Goal: Task Accomplishment & Management: Manage account settings

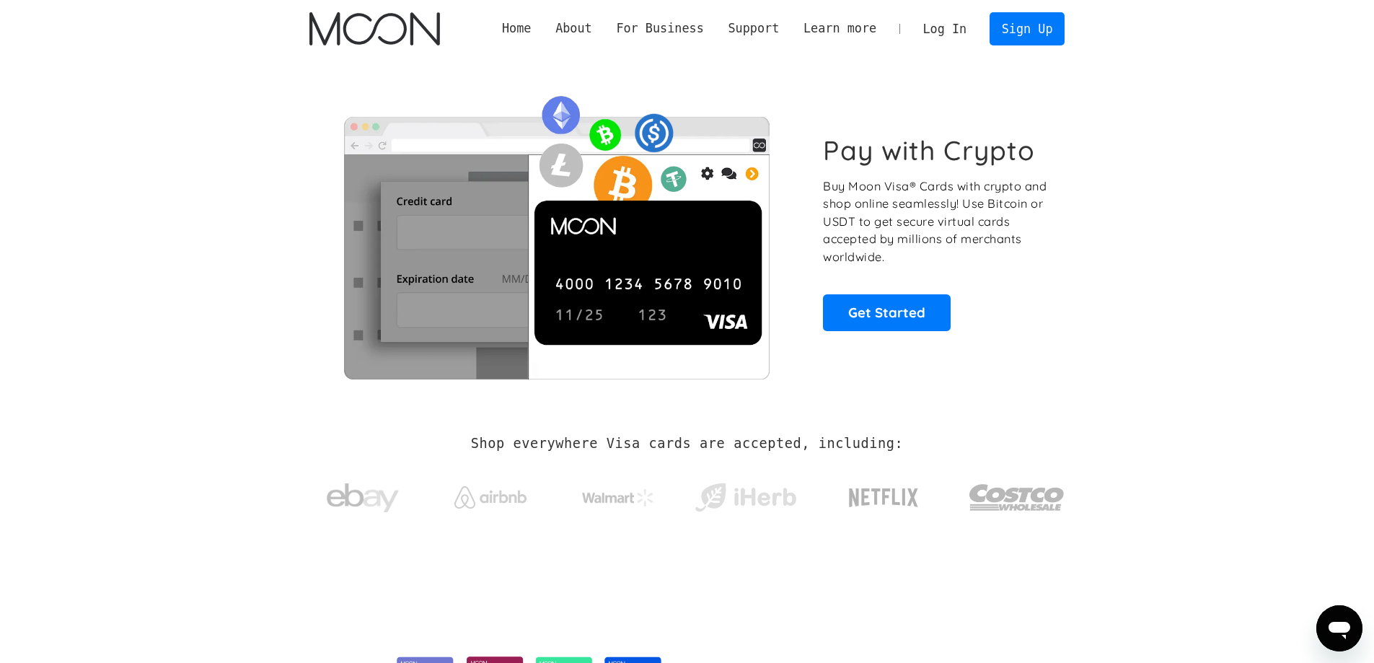
click at [966, 25] on link "Log In" at bounding box center [945, 29] width 68 height 32
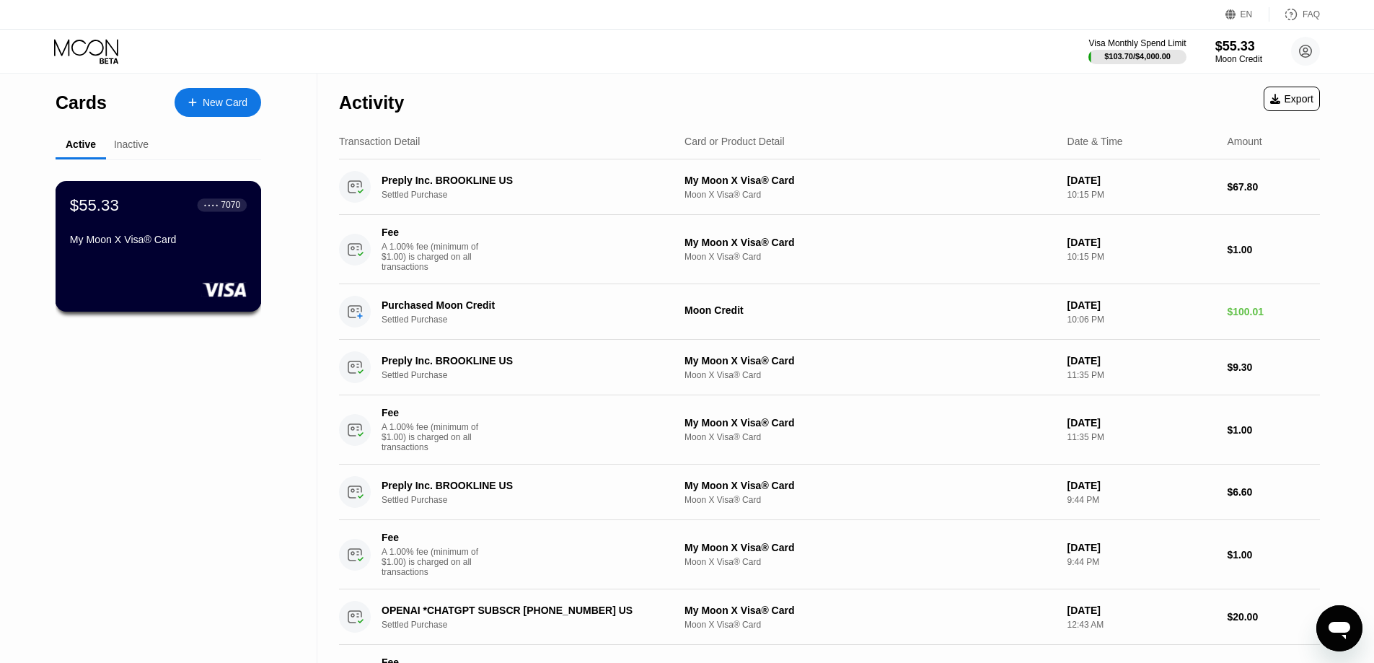
click at [155, 230] on div "$55.33 ● ● ● ● 7070 My Moon X Visa® Card" at bounding box center [158, 223] width 177 height 56
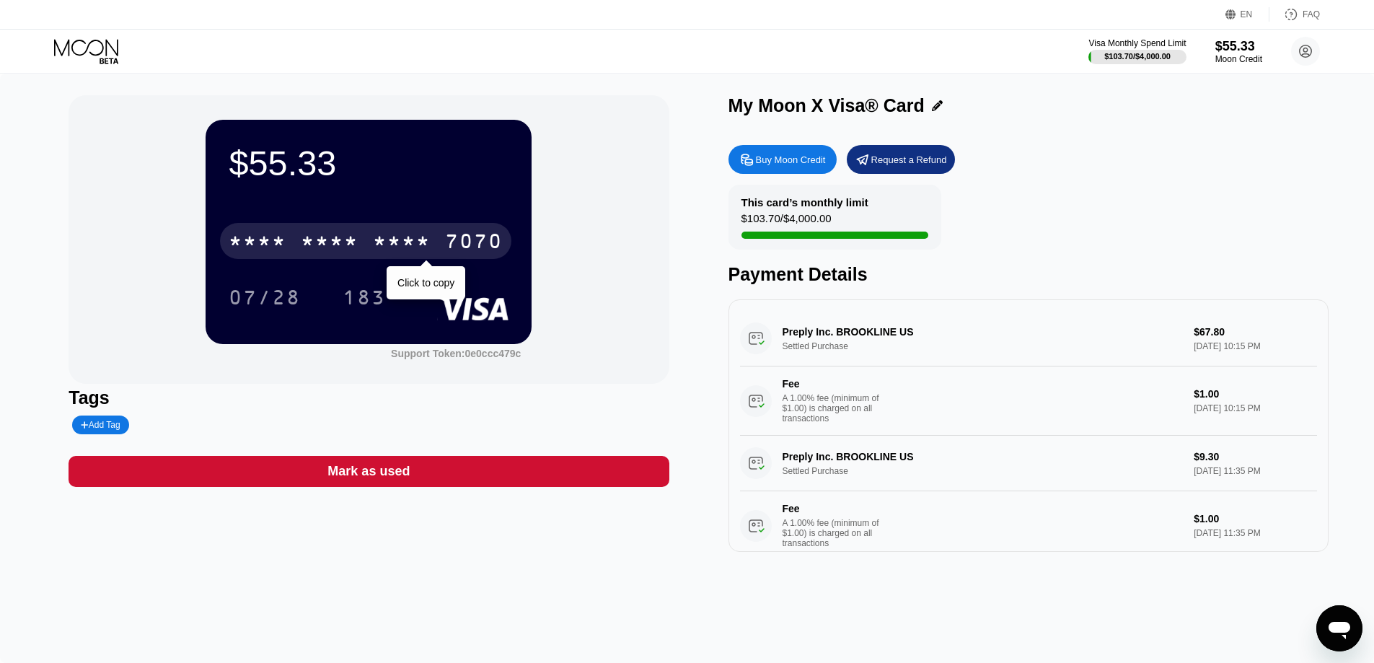
click at [298, 239] on div "* * * * * * * * * * * * 7070" at bounding box center [365, 241] width 291 height 36
